Goal: Use online tool/utility

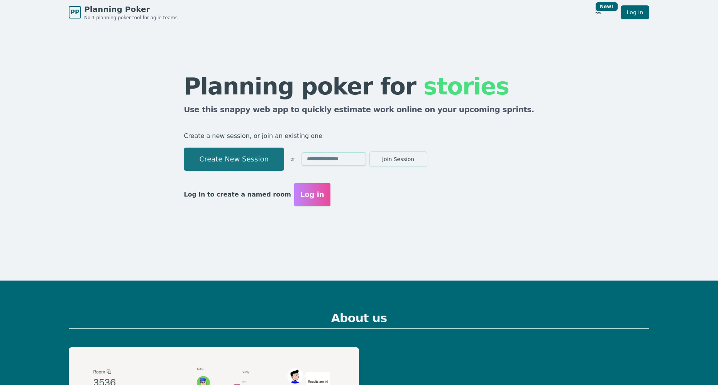
click at [270, 165] on button "Create New Session" at bounding box center [234, 159] width 100 height 23
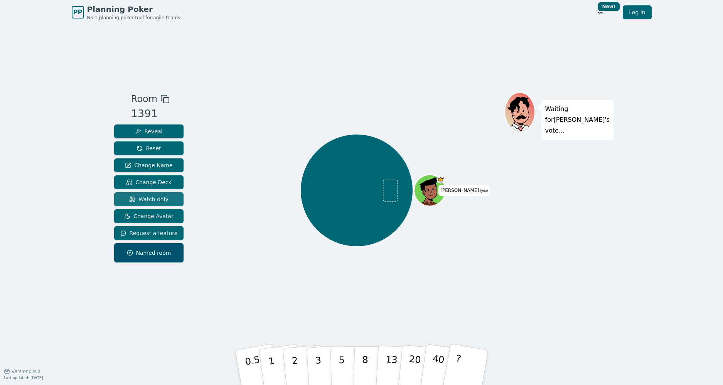
click at [157, 197] on span "Watch only" at bounding box center [148, 200] width 39 height 8
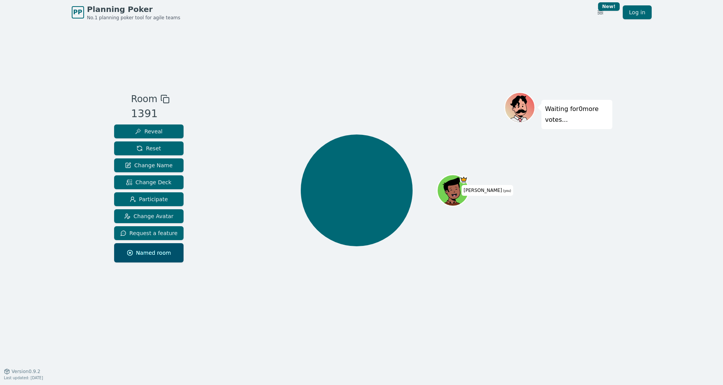
click at [162, 100] on icon at bounding box center [164, 99] width 9 height 9
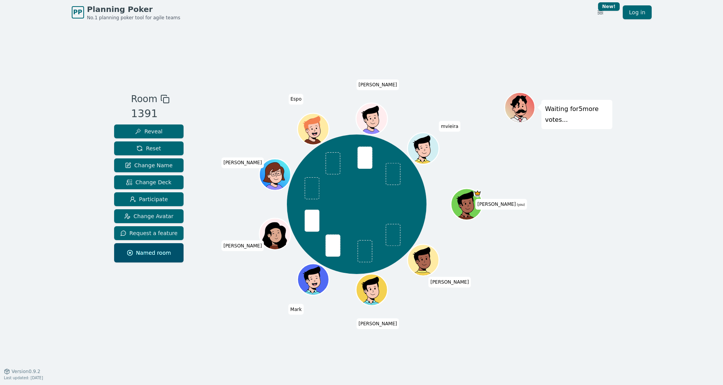
click at [581, 196] on div "Waiting for 5 more votes..." at bounding box center [559, 198] width 108 height 212
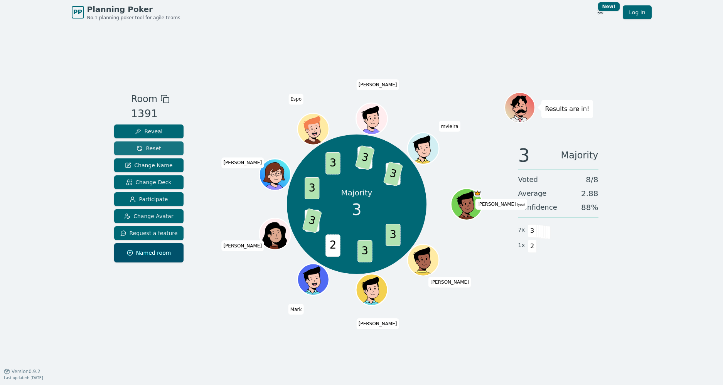
click at [154, 153] on button "Reset" at bounding box center [149, 149] width 70 height 14
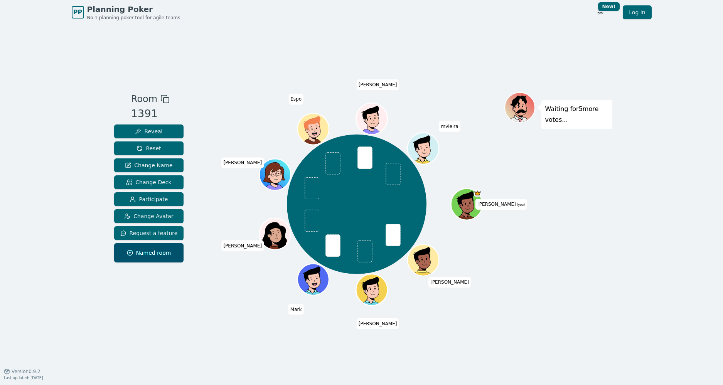
click at [524, 263] on div "Waiting for 5 more votes..." at bounding box center [559, 198] width 108 height 212
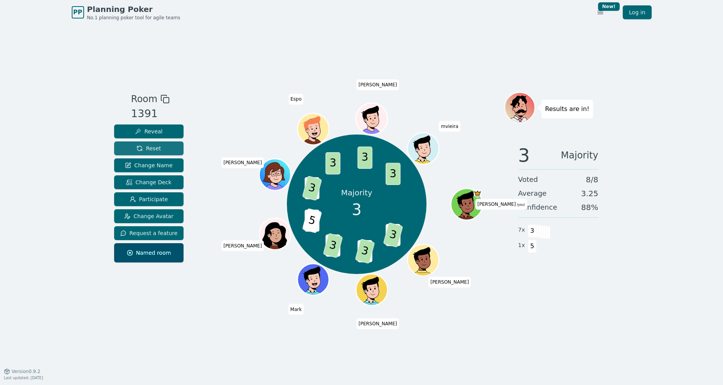
click at [142, 150] on span "Reset" at bounding box center [149, 149] width 24 height 8
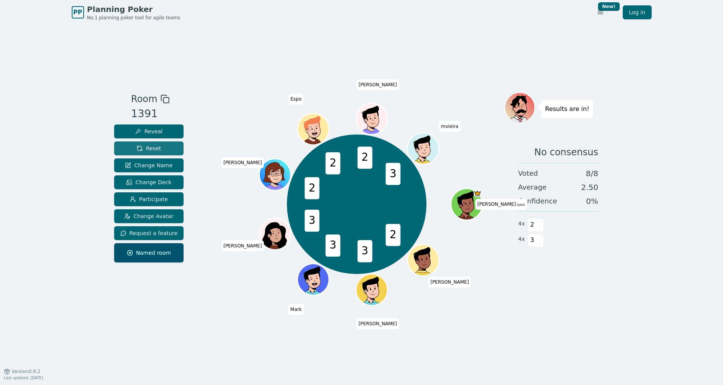
click at [137, 149] on span "Reset" at bounding box center [149, 149] width 24 height 8
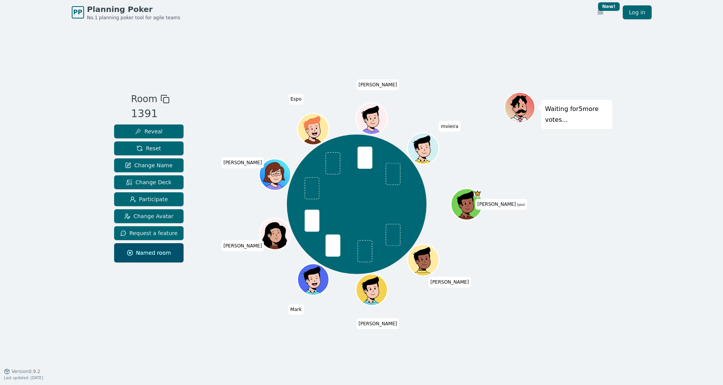
click at [475, 91] on div "Room 1391 Reveal Reset Change Name Change Deck Participate Change Avatar Reques…" at bounding box center [362, 198] width 502 height 347
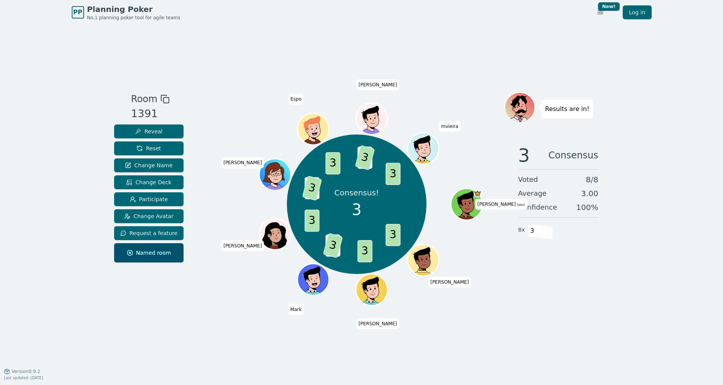
click at [154, 156] on div "Reveal Reset Change Name Change Deck Participate Change Avatar Request a featur…" at bounding box center [149, 194] width 70 height 138
click at [154, 150] on span "Reset" at bounding box center [149, 149] width 24 height 8
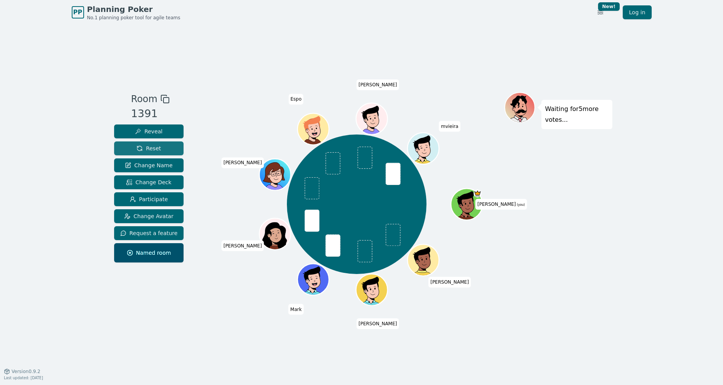
click at [159, 145] on button "Reset" at bounding box center [149, 149] width 70 height 14
